Goal: Task Accomplishment & Management: Manage account settings

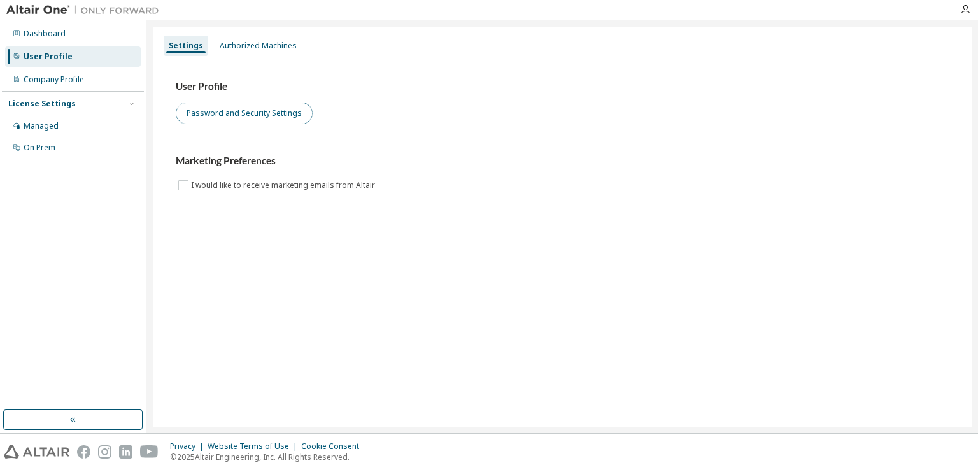
click at [272, 117] on button "Password and Security Settings" at bounding box center [244, 114] width 137 height 22
